Goal: Task Accomplishment & Management: Manage account settings

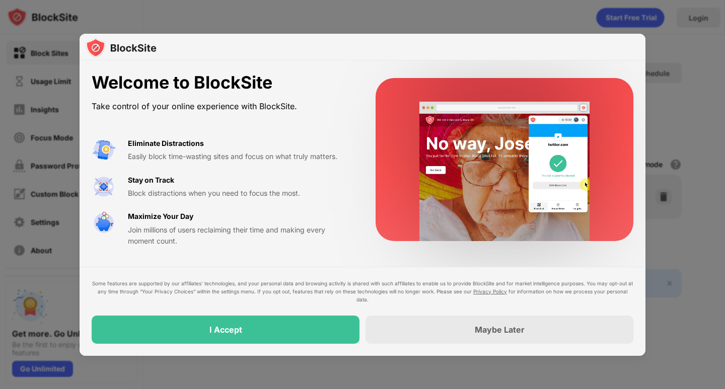
click at [698, 109] on div at bounding box center [362, 194] width 725 height 389
click at [435, 337] on div "Maybe Later" at bounding box center [500, 330] width 268 height 28
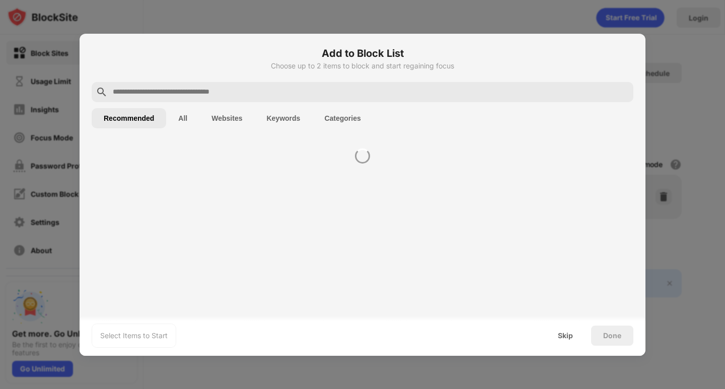
click at [463, 332] on div "Select Items to Start Skip Done" at bounding box center [363, 336] width 566 height 40
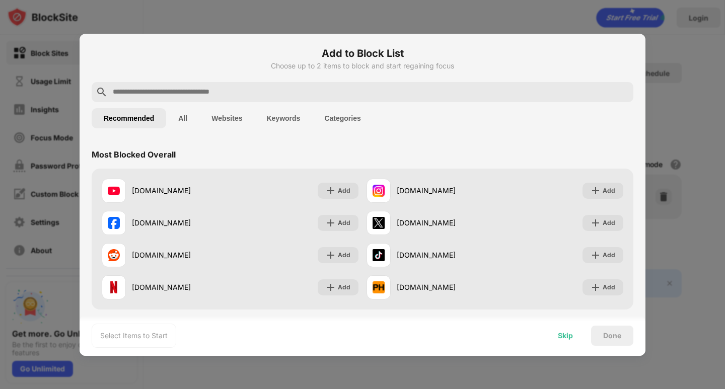
click at [568, 337] on div "Skip" at bounding box center [565, 336] width 15 height 8
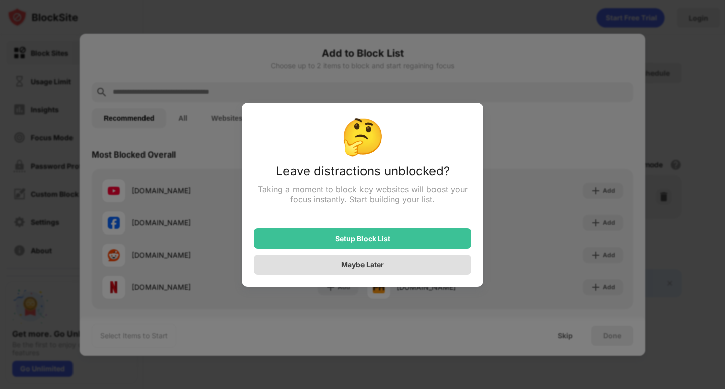
click at [380, 269] on div "Maybe Later" at bounding box center [362, 264] width 42 height 9
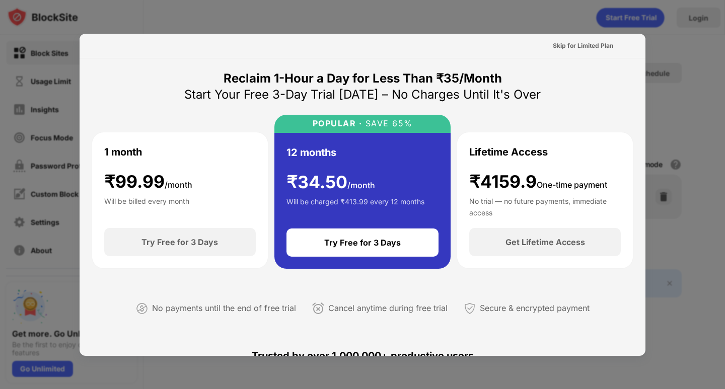
click at [677, 73] on div at bounding box center [362, 194] width 725 height 389
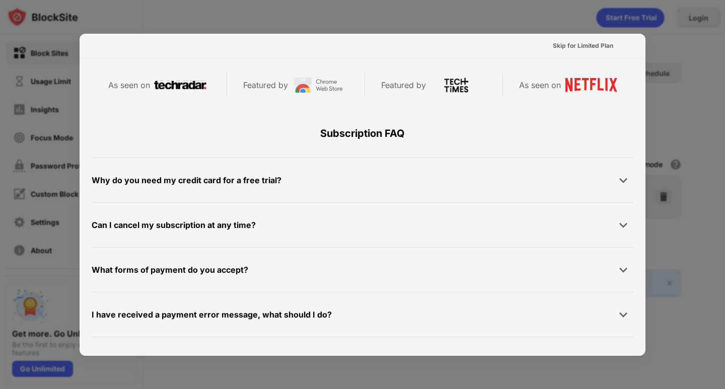
scroll to position [252, 0]
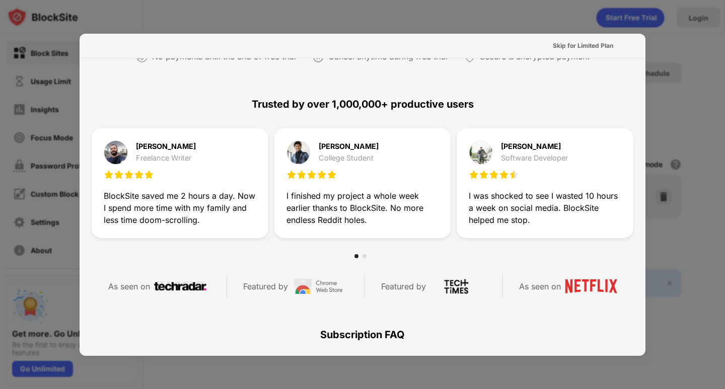
click at [693, 73] on div at bounding box center [362, 194] width 725 height 389
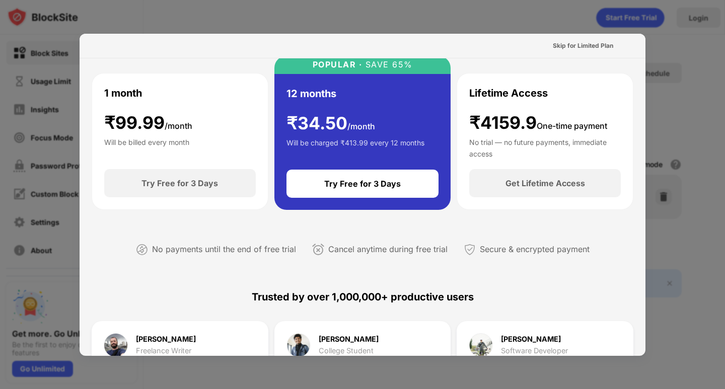
scroll to position [0, 0]
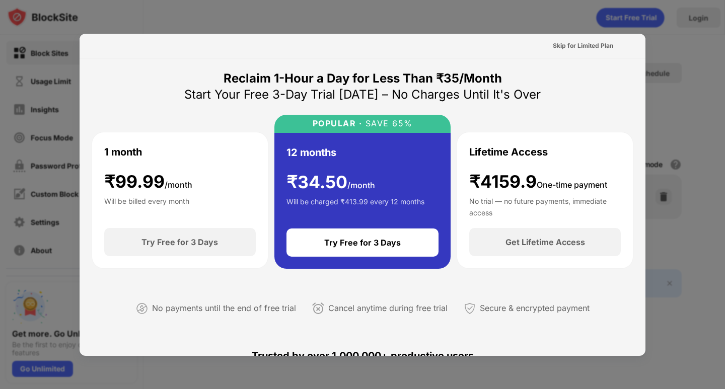
click at [298, 37] on div "Skip for Limited Plan" at bounding box center [363, 46] width 566 height 25
click at [556, 40] on div "Skip for Limited Plan" at bounding box center [583, 46] width 77 height 16
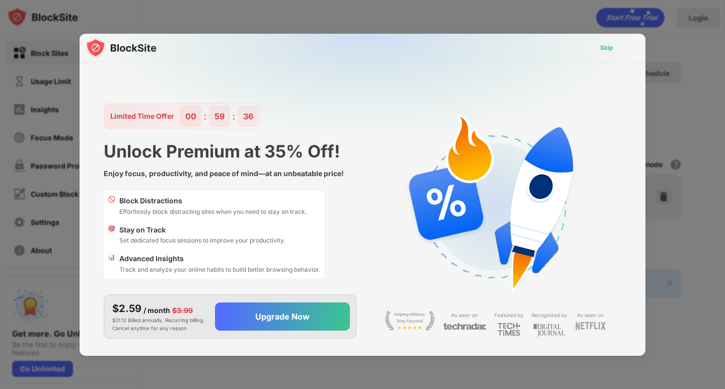
click at [606, 47] on div "Skip" at bounding box center [606, 48] width 13 height 10
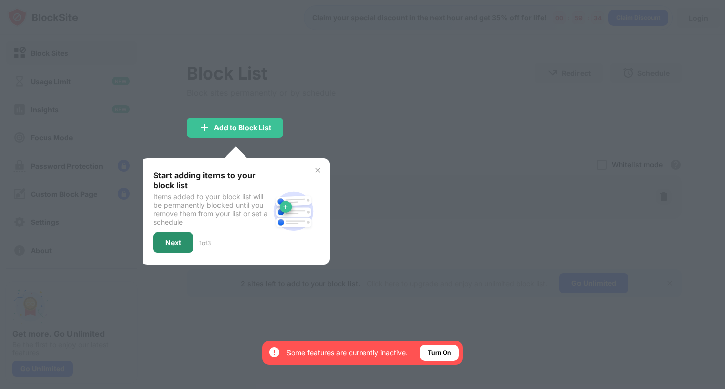
click at [165, 243] on div "Next" at bounding box center [173, 243] width 40 height 20
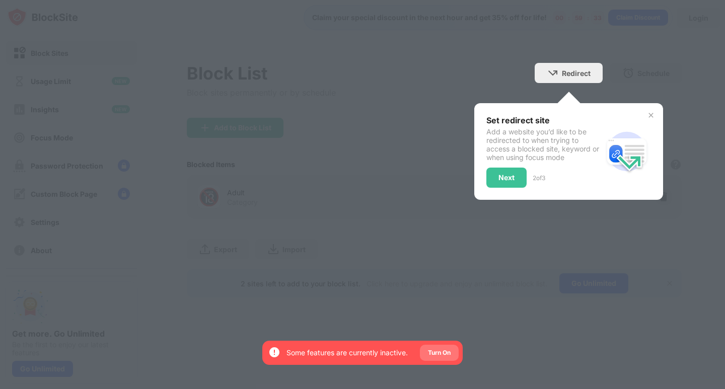
click at [445, 355] on div "Turn On" at bounding box center [439, 353] width 23 height 10
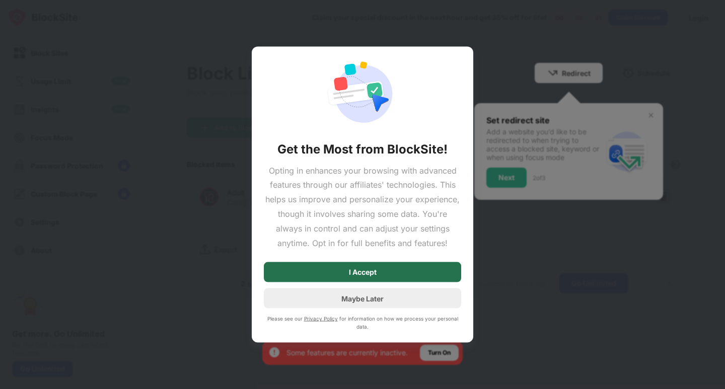
click at [388, 274] on div "I Accept" at bounding box center [362, 272] width 197 height 20
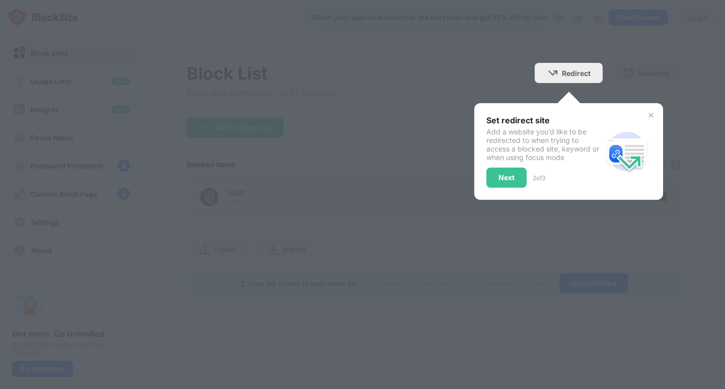
click at [653, 113] on img at bounding box center [651, 115] width 8 height 8
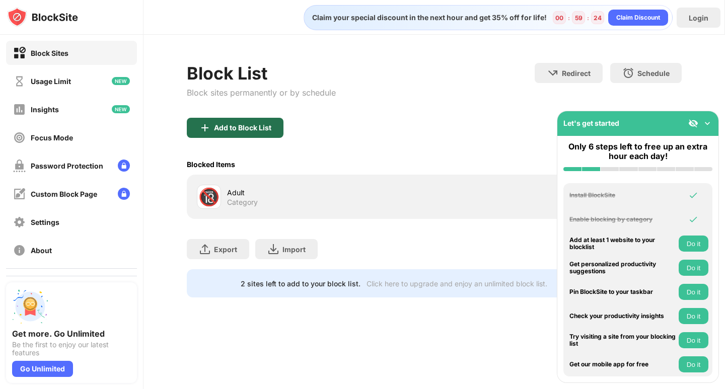
click at [261, 128] on div "Add to Block List" at bounding box center [242, 128] width 57 height 8
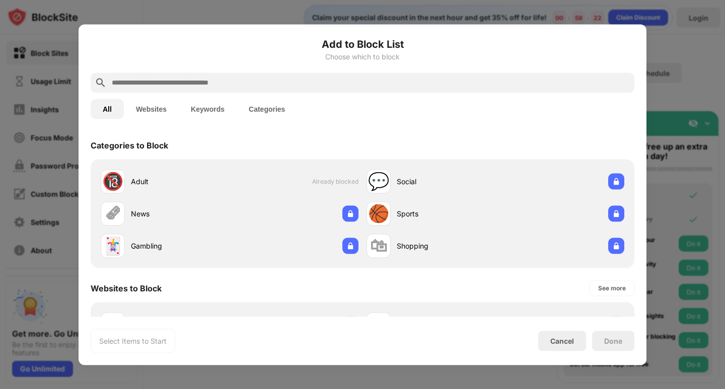
click at [687, 58] on div at bounding box center [362, 194] width 725 height 389
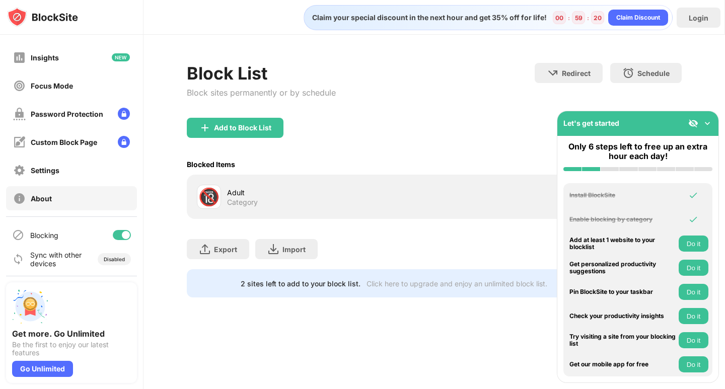
scroll to position [53, 0]
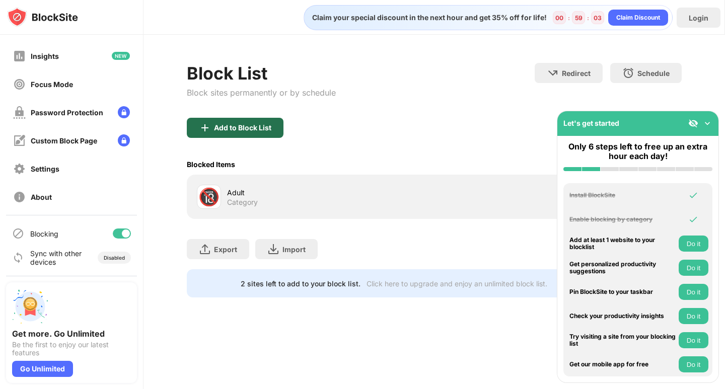
click at [236, 129] on div "Add to Block List" at bounding box center [242, 128] width 57 height 8
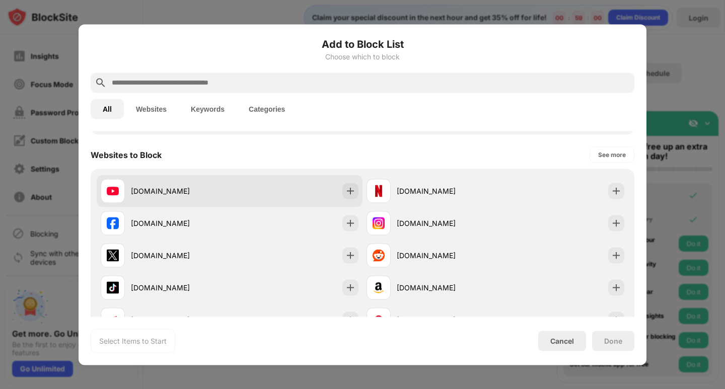
scroll to position [201, 0]
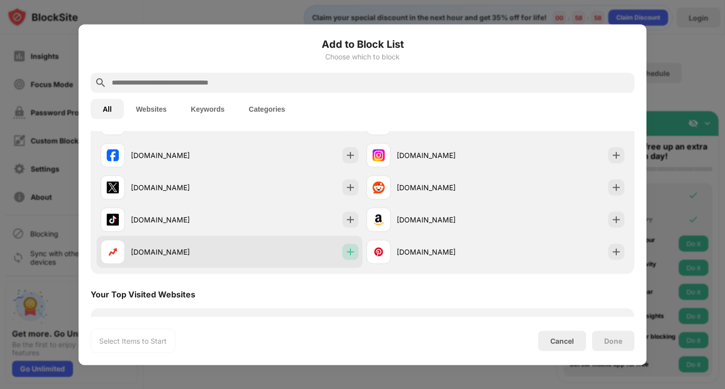
click at [351, 254] on img at bounding box center [350, 252] width 10 height 10
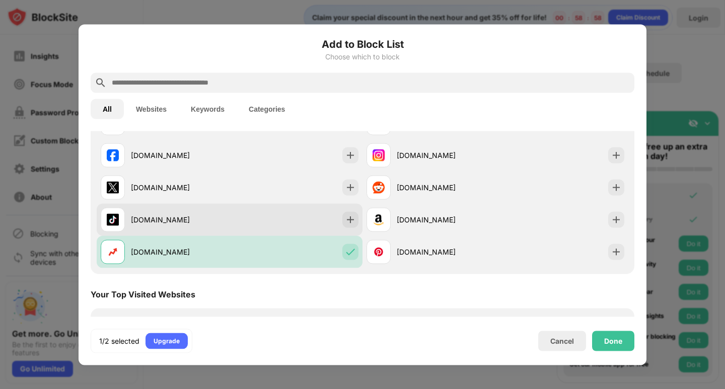
click at [353, 223] on div at bounding box center [350, 220] width 16 height 16
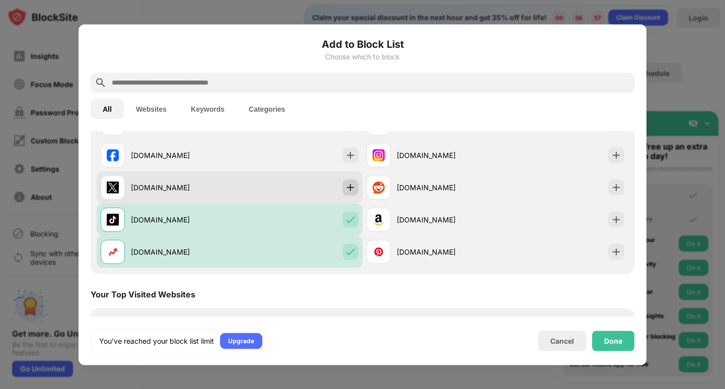
click at [345, 183] on img at bounding box center [350, 187] width 10 height 10
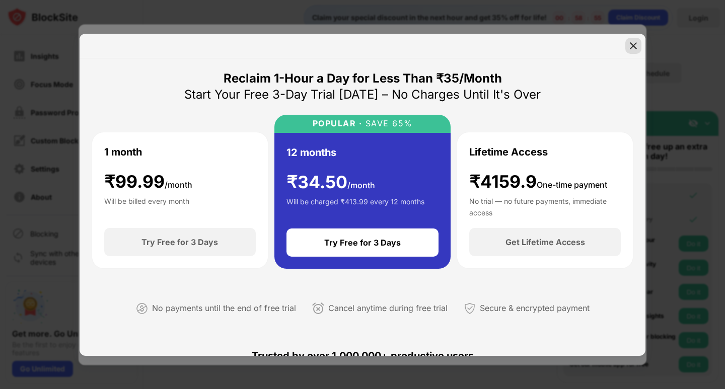
click at [638, 45] on img at bounding box center [634, 46] width 10 height 10
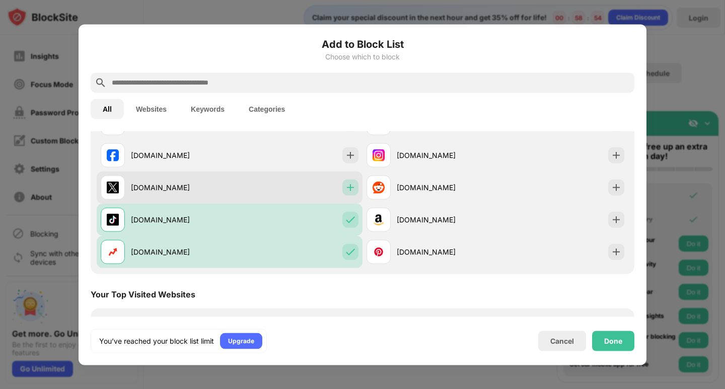
click at [345, 188] on img at bounding box center [350, 187] width 10 height 10
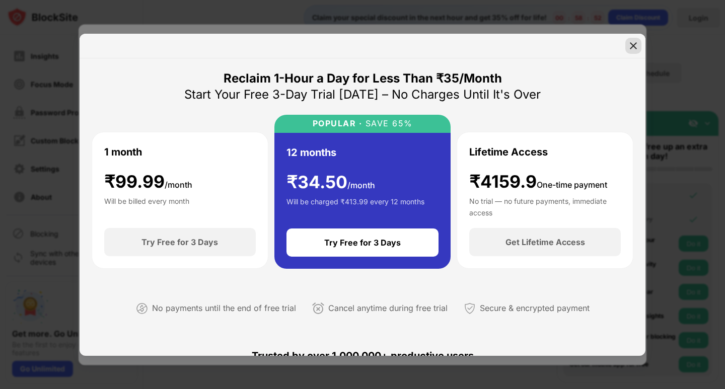
click at [636, 50] on img at bounding box center [634, 46] width 10 height 10
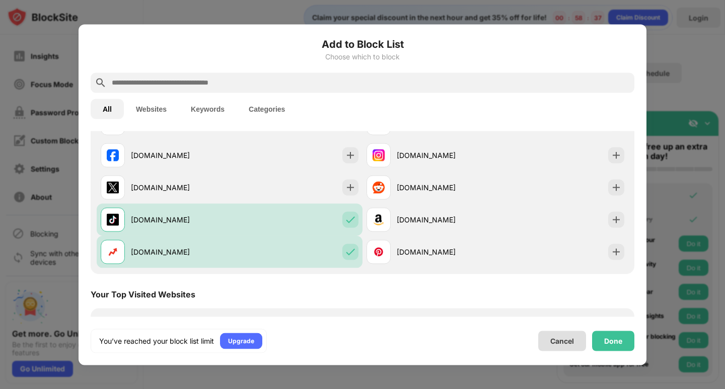
click at [573, 340] on div "Cancel" at bounding box center [562, 341] width 24 height 9
